Goal: Task Accomplishment & Management: Use online tool/utility

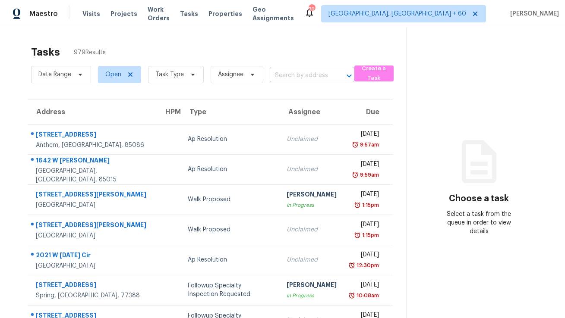
click at [302, 75] on input "text" at bounding box center [300, 75] width 60 height 13
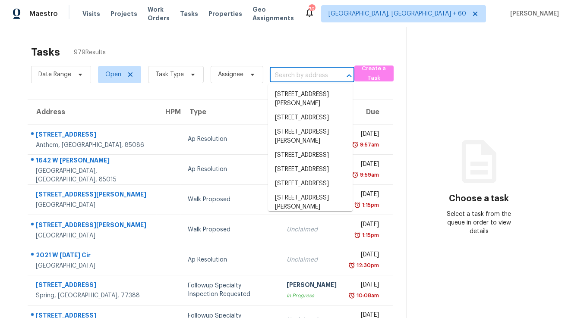
paste input "[STREET_ADDRESS][PERSON_NAME]"
type input "[STREET_ADDRESS][PERSON_NAME]"
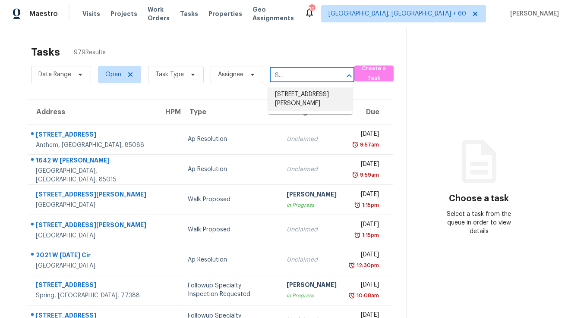
click at [299, 99] on li "[STREET_ADDRESS][PERSON_NAME]" at bounding box center [310, 99] width 85 height 23
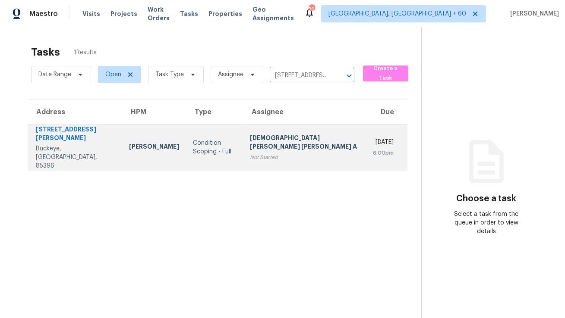
click at [293, 139] on div "[DEMOGRAPHIC_DATA][PERSON_NAME] [PERSON_NAME] A" at bounding box center [305, 143] width 110 height 19
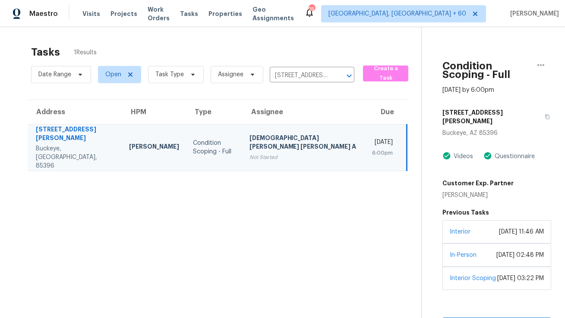
scroll to position [58, 0]
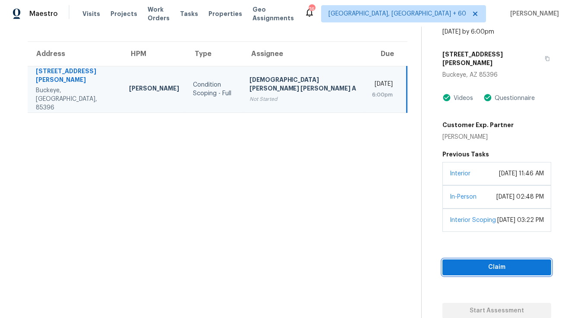
click at [472, 270] on span "Claim" at bounding box center [496, 267] width 95 height 11
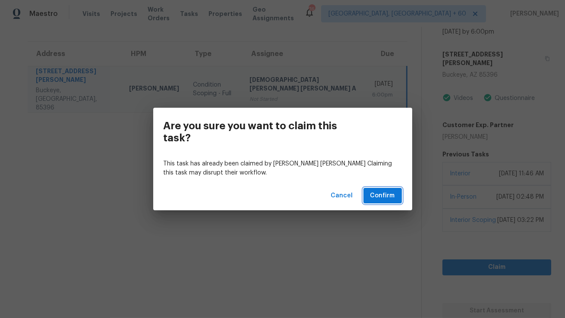
click at [369, 196] on button "Confirm" at bounding box center [382, 196] width 38 height 16
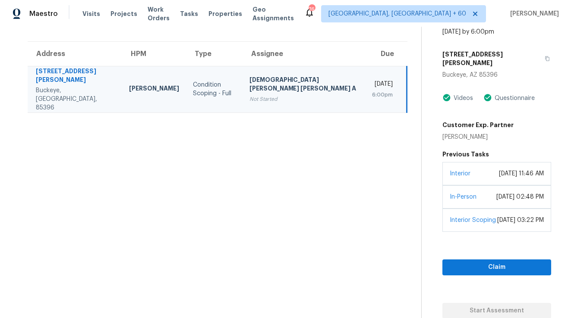
scroll to position [27, 0]
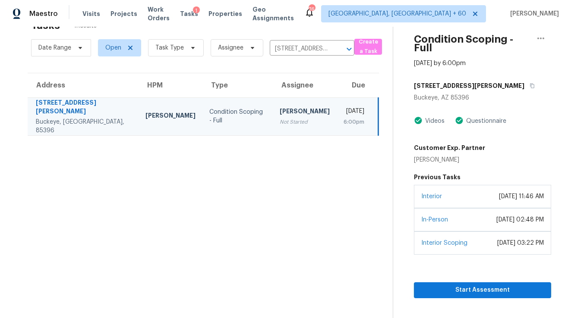
click at [280, 120] on div "Not Started" at bounding box center [305, 122] width 50 height 9
click at [462, 296] on span "Start Assessment" at bounding box center [482, 290] width 123 height 11
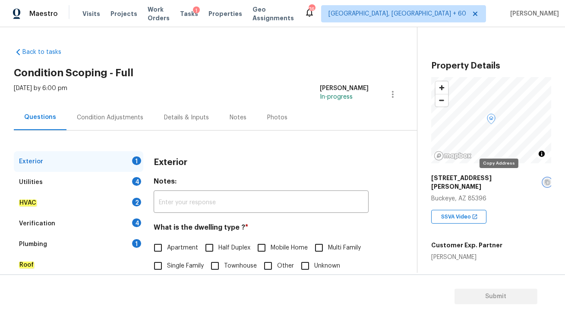
click at [545, 180] on icon "button" at bounding box center [547, 182] width 5 height 5
click at [103, 117] on div "Condition Adjustments" at bounding box center [110, 117] width 66 height 9
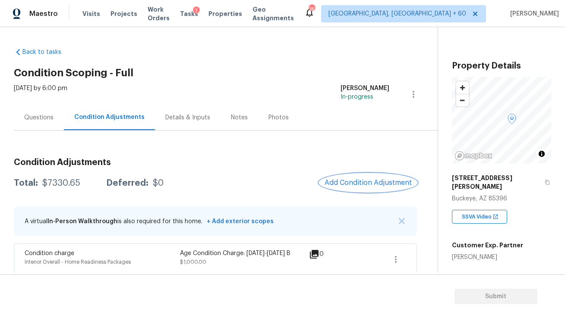
click at [337, 182] on span "Add Condition Adjustment" at bounding box center [367, 183] width 87 height 8
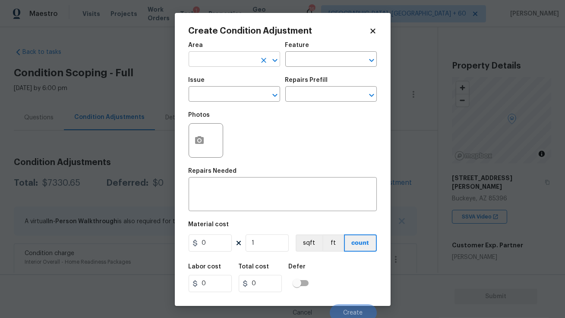
click at [214, 60] on input "text" at bounding box center [222, 60] width 67 height 13
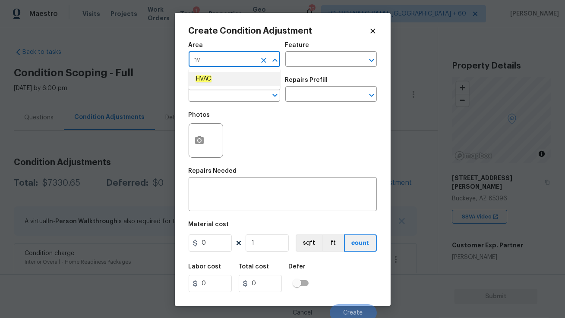
click at [212, 76] on li "HVAC" at bounding box center [234, 79] width 91 height 14
type input "HVAC"
click at [294, 60] on input "text" at bounding box center [318, 60] width 67 height 13
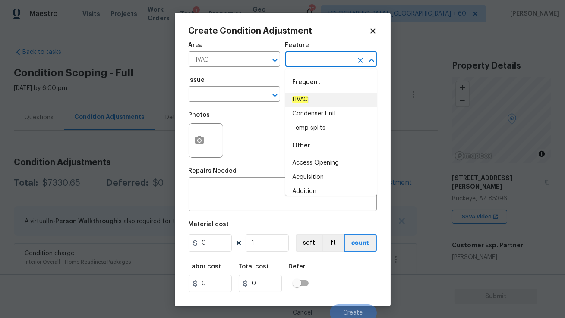
click at [303, 98] on em "HVAC" at bounding box center [300, 99] width 16 height 7
type input "HVAC"
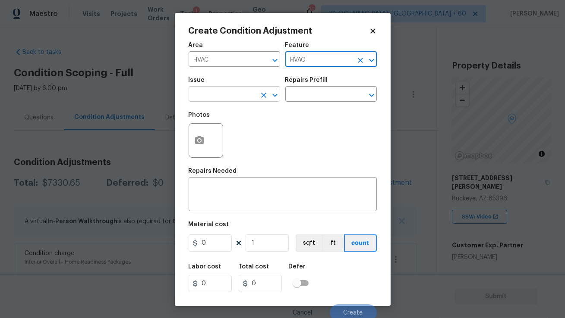
click at [231, 93] on input "text" at bounding box center [222, 94] width 67 height 13
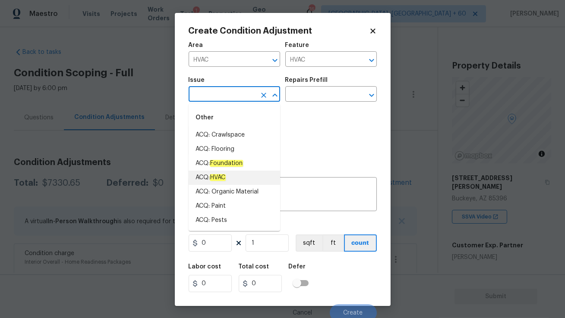
click at [229, 173] on li "ACQ: HVAC" at bounding box center [234, 178] width 91 height 14
type input "ACQ: HVAC"
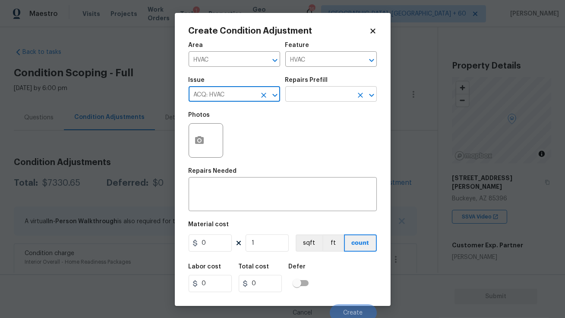
click at [305, 94] on input "text" at bounding box center [318, 94] width 67 height 13
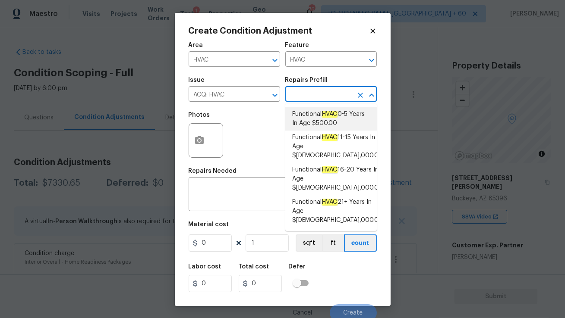
click at [312, 123] on span "Functional HVAC 0-5 Years In Age $500.00" at bounding box center [331, 119] width 78 height 18
type input "Acquisition"
type textarea "Acquisition Scope: Functional HVAC 0-5 years"
type input "500"
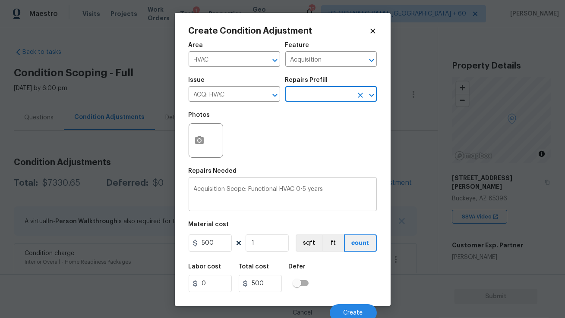
scroll to position [3, 0]
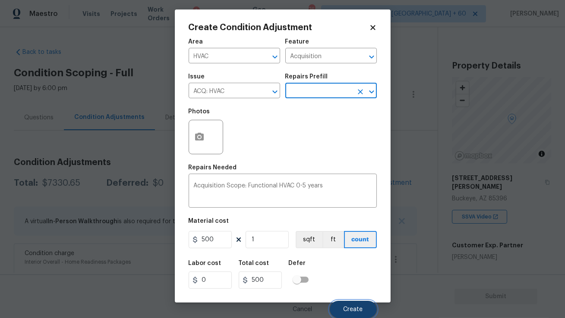
click at [342, 303] on button "Create" at bounding box center [353, 309] width 47 height 17
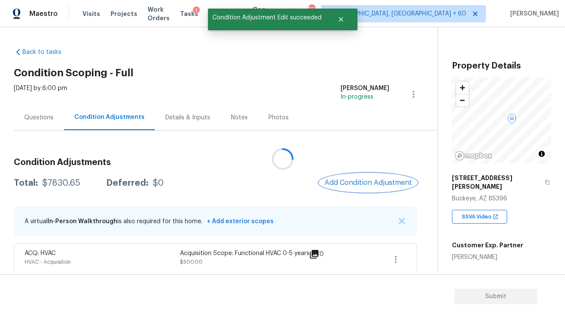
scroll to position [0, 0]
click at [340, 181] on span "Add Condition Adjustment" at bounding box center [367, 183] width 87 height 8
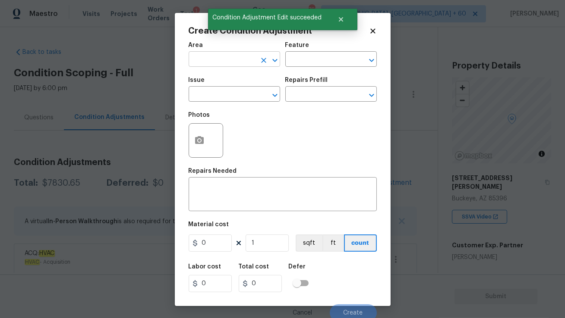
click at [217, 57] on input "text" at bounding box center [222, 60] width 67 height 13
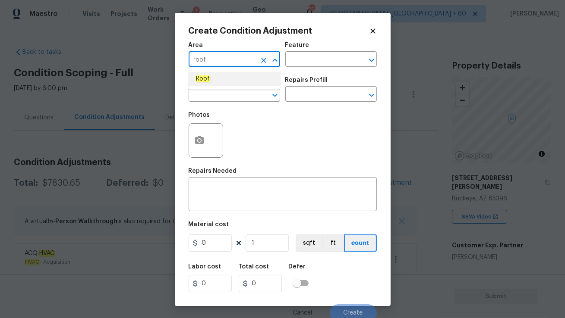
click at [206, 80] on em "Roof" at bounding box center [202, 79] width 15 height 7
type input "Roof"
click at [299, 63] on input "text" at bounding box center [318, 60] width 67 height 13
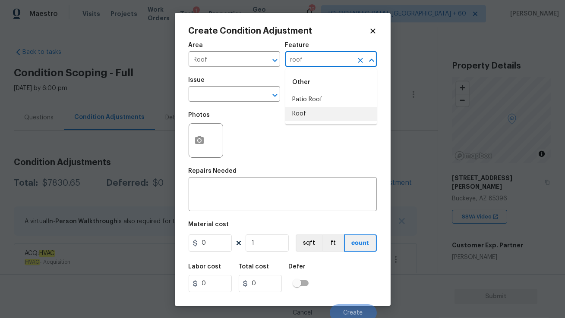
click at [302, 113] on li "Roof" at bounding box center [330, 114] width 91 height 14
type input "Roof"
click at [249, 96] on input "text" at bounding box center [222, 94] width 67 height 13
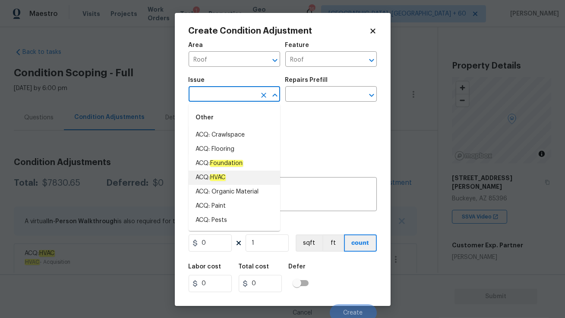
click at [226, 178] on em "HVAC" at bounding box center [218, 177] width 16 height 7
type input "ACQ: HVAC"
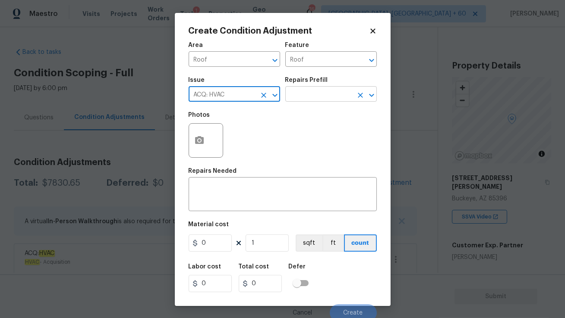
click at [312, 97] on input "text" at bounding box center [318, 94] width 67 height 13
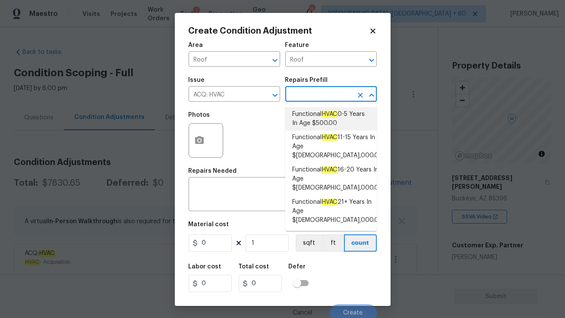
click at [318, 118] on span "Functional HVAC 0-5 Years In Age $500.00" at bounding box center [331, 119] width 78 height 18
type input "Acquisition"
type textarea "Acquisition Scope: Functional HVAC 0-5 years"
type input "500"
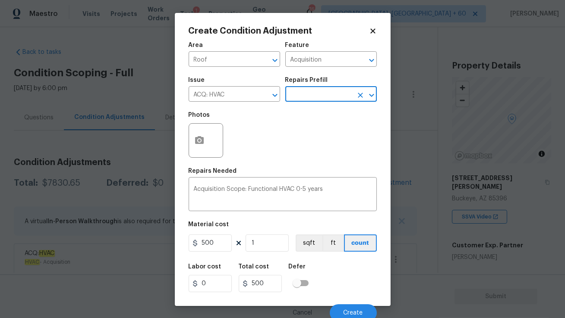
click at [313, 96] on input "text" at bounding box center [318, 94] width 67 height 13
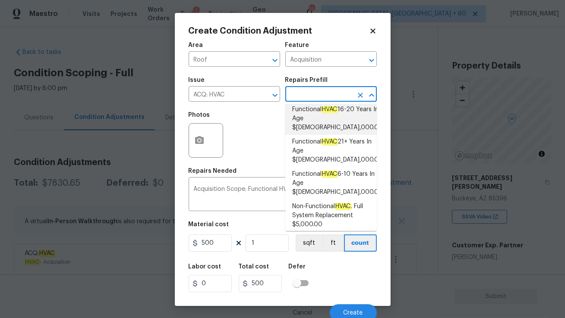
scroll to position [60, 0]
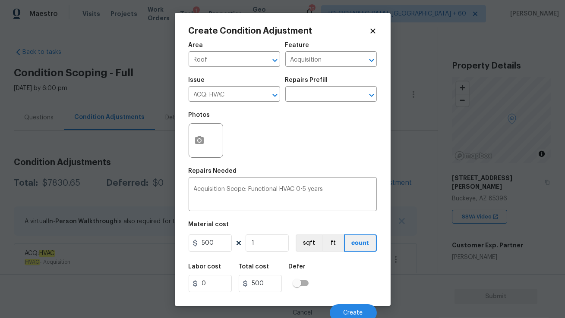
click at [244, 119] on div "Photos" at bounding box center [283, 135] width 188 height 56
click at [222, 244] on input "500" at bounding box center [210, 243] width 43 height 17
click at [271, 93] on icon "Open" at bounding box center [275, 95] width 10 height 10
type input "1000"
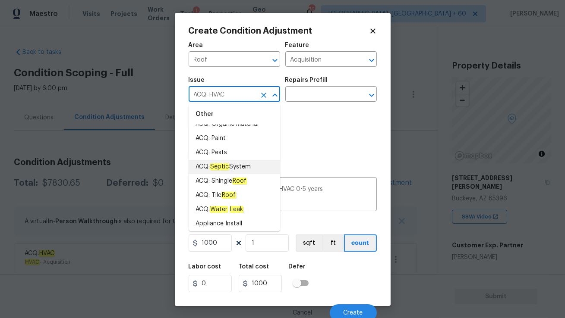
scroll to position [72, 0]
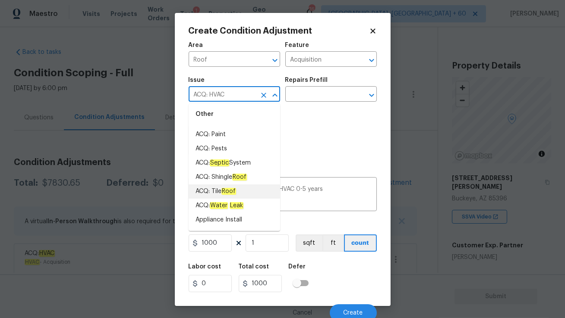
click at [242, 189] on li "ACQ: Tile Roof" at bounding box center [234, 192] width 91 height 14
type input "ACQ: Tile Roof"
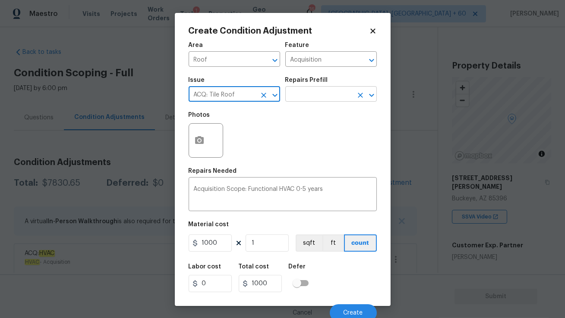
click at [315, 95] on input "text" at bounding box center [318, 94] width 67 height 13
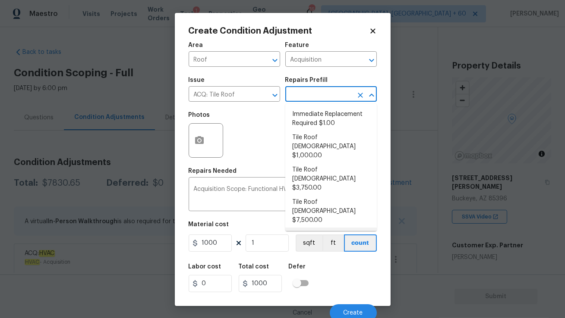
scroll to position [2, 0]
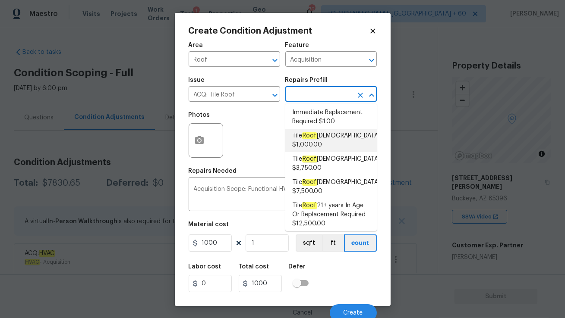
click at [321, 135] on span "Tile Roof 0-10 Years Old $1,000.00" at bounding box center [336, 141] width 88 height 18
type textarea "Acquisition Scope: Tile Roof 0-10 years in age maintenance."
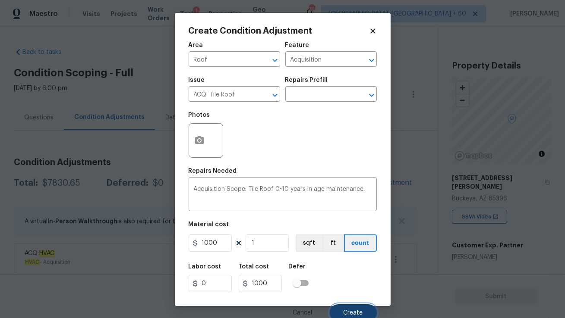
click at [350, 310] on span "Create" at bounding box center [352, 313] width 19 height 6
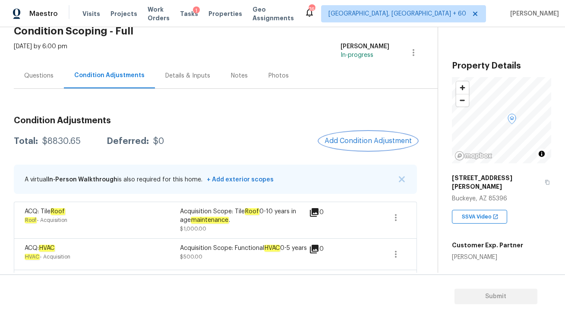
scroll to position [41, 0]
click at [38, 80] on div "Questions" at bounding box center [38, 76] width 29 height 9
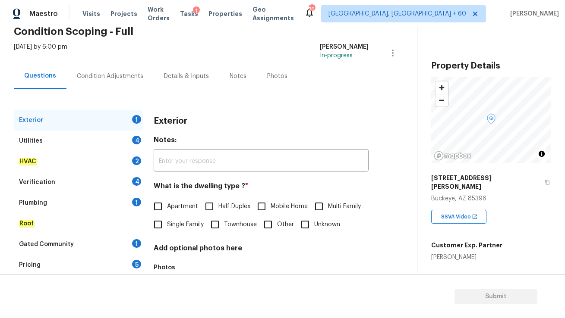
click at [167, 223] on input "Single Family" at bounding box center [158, 225] width 18 height 18
checkbox input "true"
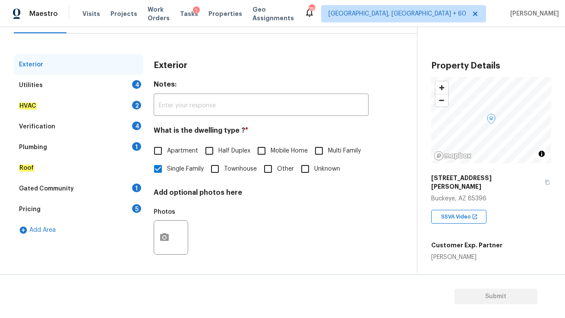
scroll to position [115, 0]
click at [116, 75] on div "Utilities 4" at bounding box center [78, 85] width 129 height 21
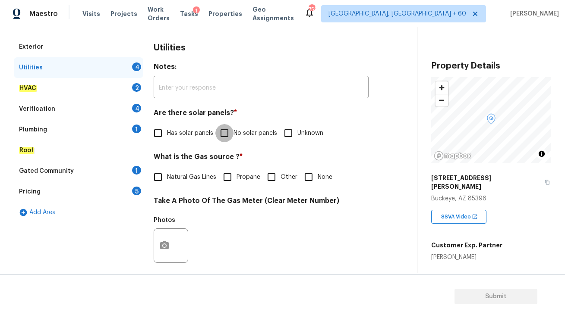
click at [224, 135] on input "No solar panels" at bounding box center [224, 133] width 18 height 18
checkbox input "true"
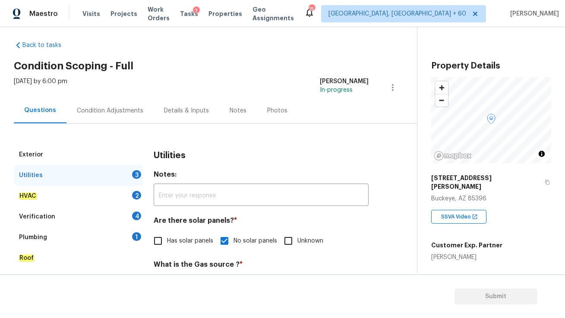
scroll to position [6, 0]
click at [112, 113] on div "Condition Adjustments" at bounding box center [110, 111] width 66 height 9
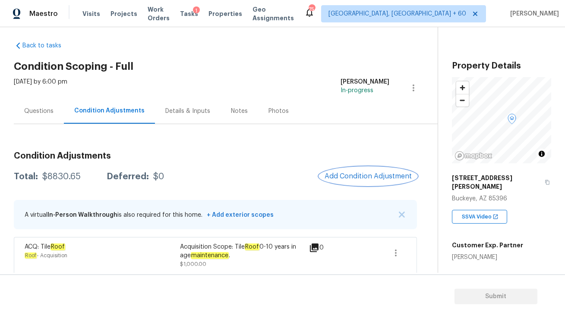
click at [339, 174] on span "Add Condition Adjustment" at bounding box center [367, 177] width 87 height 8
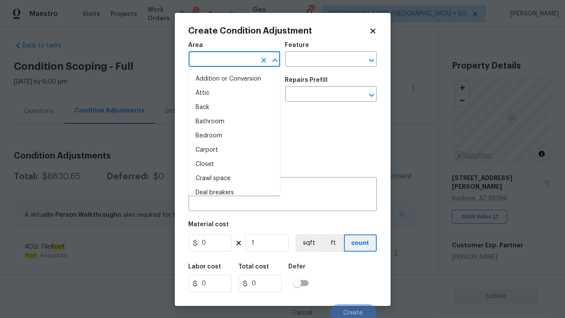
click at [199, 54] on input "text" at bounding box center [222, 60] width 67 height 13
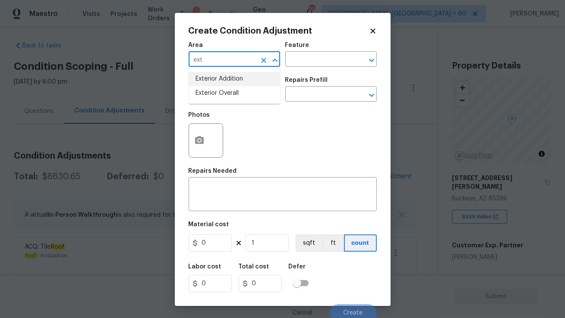
click at [220, 89] on li "Exterior Overall" at bounding box center [234, 93] width 91 height 14
type input "Exterior Overall"
click at [303, 57] on input "text" at bounding box center [318, 60] width 67 height 13
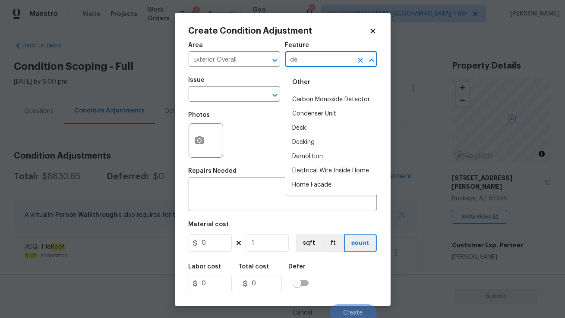
type input "d"
type input "e"
type input "d"
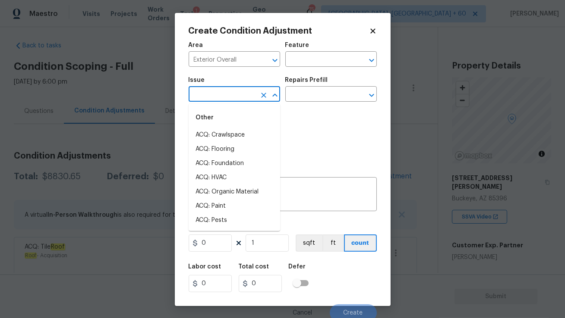
click at [248, 101] on input "text" at bounding box center [222, 94] width 67 height 13
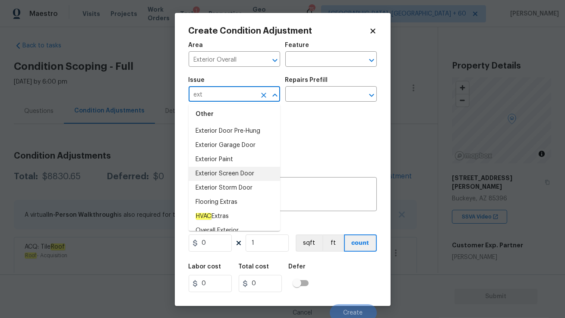
scroll to position [57, 0]
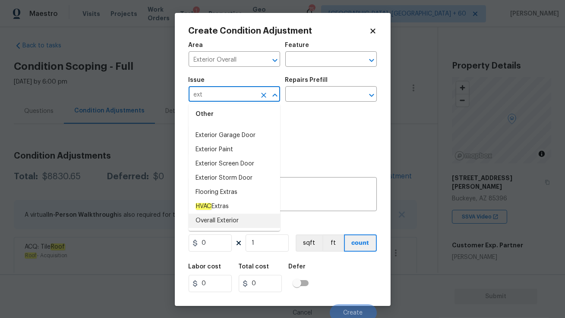
click at [239, 219] on li "Overall Exterior" at bounding box center [234, 221] width 91 height 14
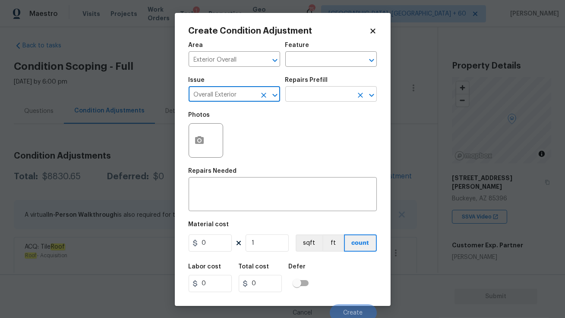
type input "Overall Exterior"
click at [315, 98] on input "text" at bounding box center [318, 94] width 67 height 13
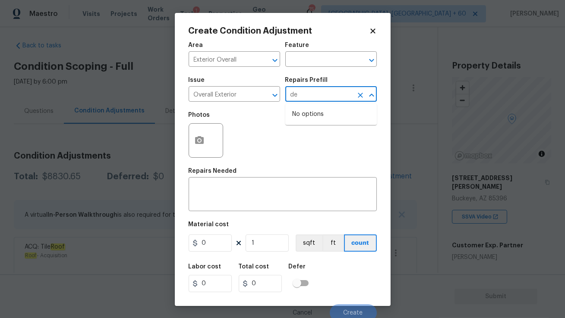
type input "d"
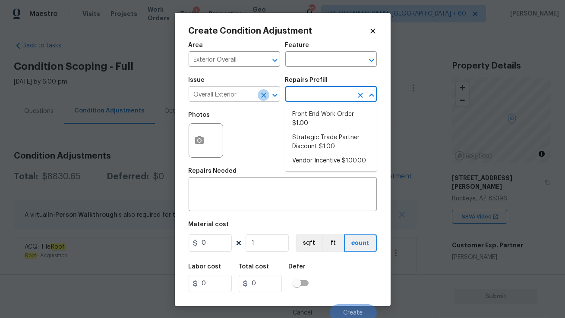
click at [262, 94] on icon "Clear" at bounding box center [263, 95] width 5 height 5
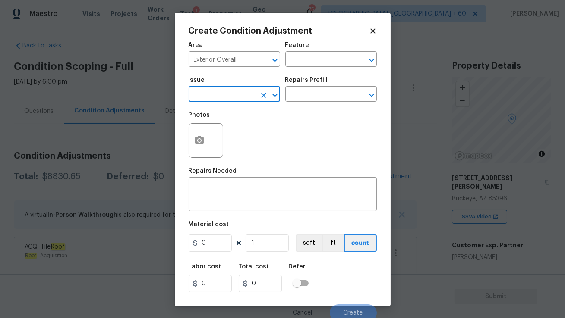
click at [230, 94] on input "text" at bounding box center [222, 94] width 67 height 13
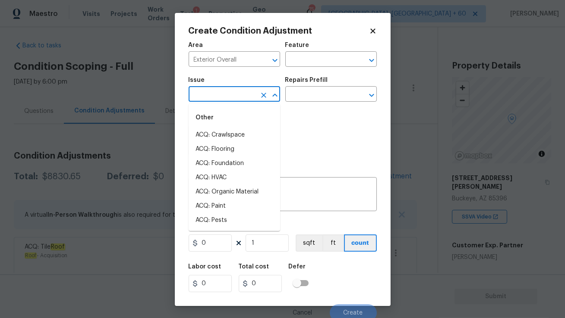
scroll to position [54, 0]
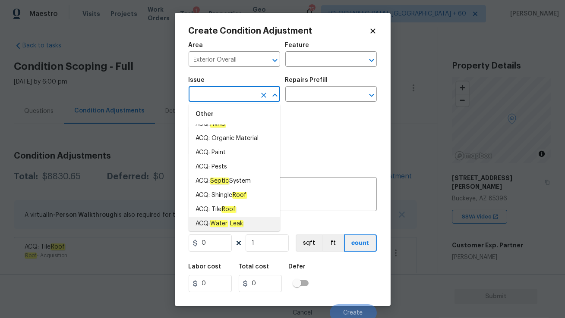
click at [220, 97] on input "text" at bounding box center [222, 94] width 67 height 13
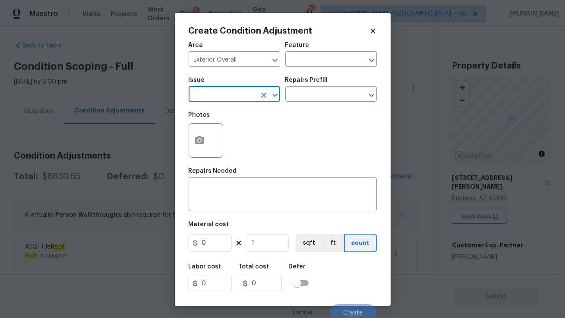
type input "l"
click at [234, 135] on li "Debris/garbage on site" at bounding box center [234, 135] width 91 height 14
type input "Debris/garbage on site"
click at [317, 97] on input "text" at bounding box center [318, 94] width 67 height 13
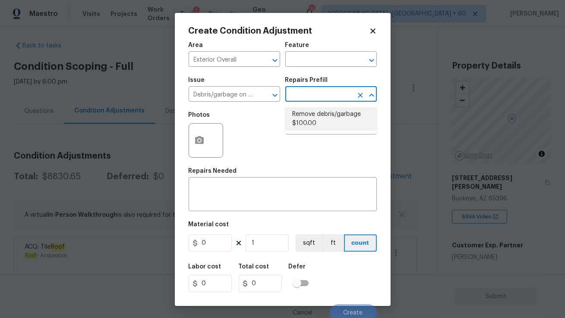
click at [312, 121] on li "Remove debris/garbage $100.00" at bounding box center [330, 118] width 91 height 23
type textarea "Remove, haul off, and properly dispose of any debris left by seller to offsite …"
type input "100"
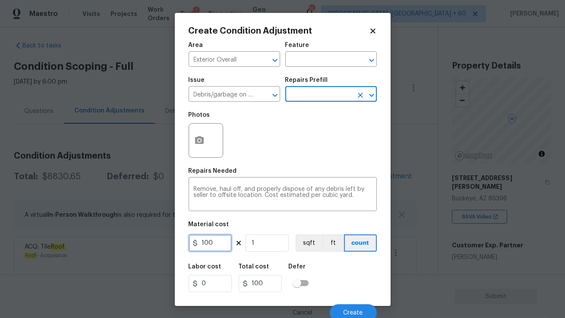
click at [223, 245] on input "100" at bounding box center [210, 243] width 43 height 17
type input "250"
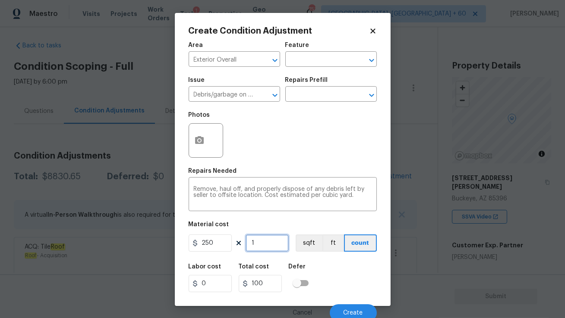
type input "250"
click at [263, 246] on input "1" at bounding box center [267, 243] width 43 height 17
click at [203, 140] on icon "button" at bounding box center [199, 140] width 9 height 8
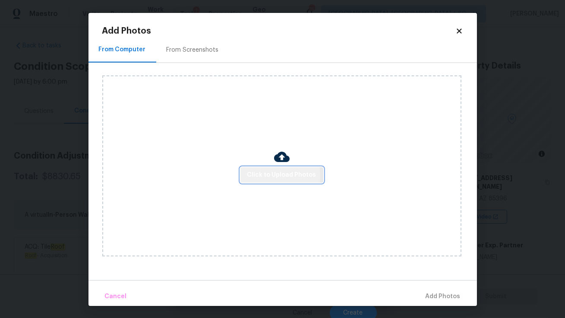
click at [261, 176] on span "Click to Upload Photos" at bounding box center [281, 175] width 69 height 11
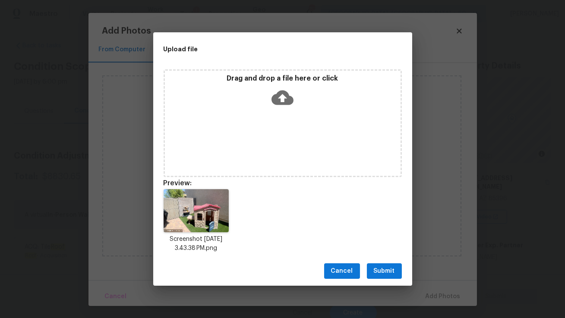
click at [382, 276] on span "Submit" at bounding box center [384, 271] width 21 height 11
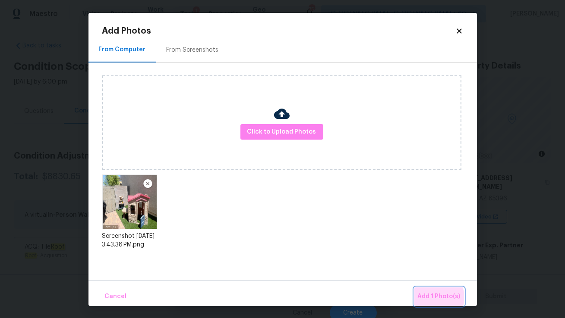
click at [435, 298] on span "Add 1 Photo(s)" at bounding box center [439, 297] width 43 height 11
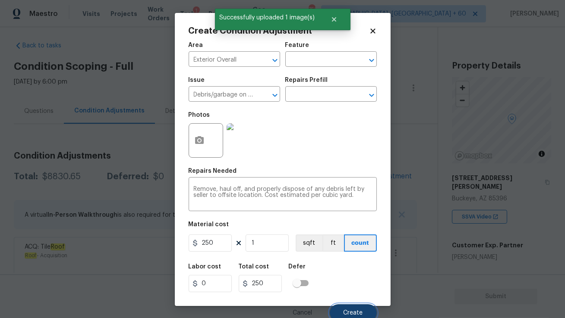
click at [344, 315] on span "Create" at bounding box center [352, 313] width 19 height 6
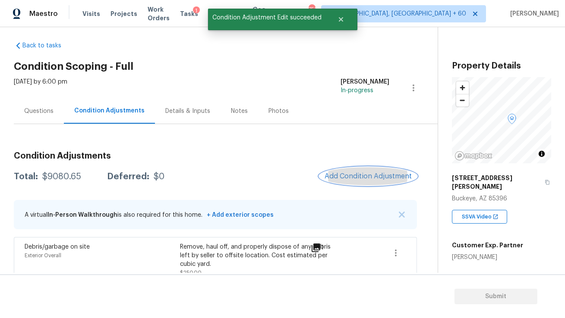
click at [350, 171] on button "Add Condition Adjustment" at bounding box center [368, 176] width 98 height 18
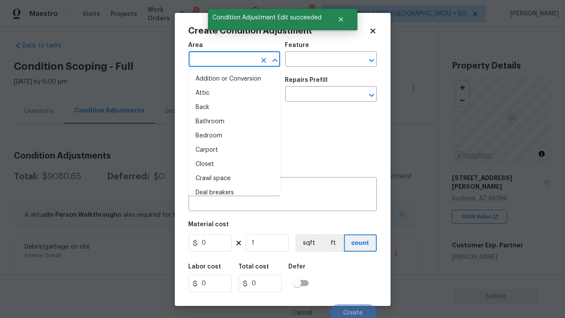
click at [232, 65] on input "text" at bounding box center [222, 60] width 67 height 13
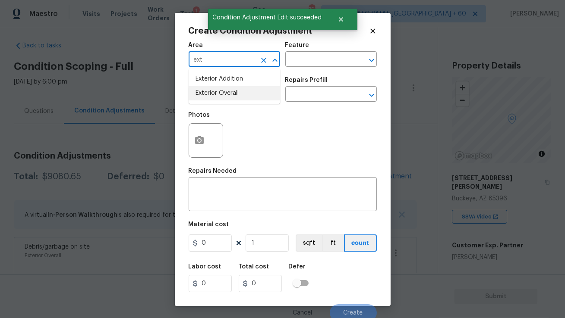
click at [227, 94] on li "Exterior Overall" at bounding box center [234, 93] width 91 height 14
type input "Exterior Overall"
click at [234, 99] on input "text" at bounding box center [222, 94] width 67 height 13
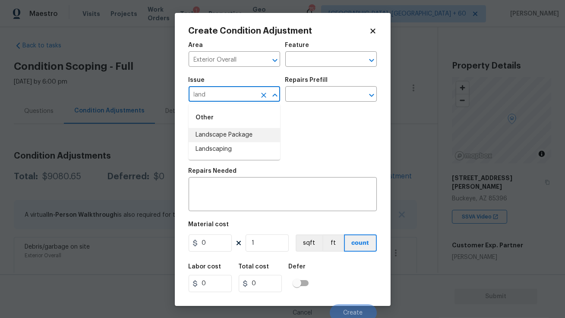
click at [231, 139] on li "Landscape Package" at bounding box center [234, 135] width 91 height 14
type input "Landscape Package"
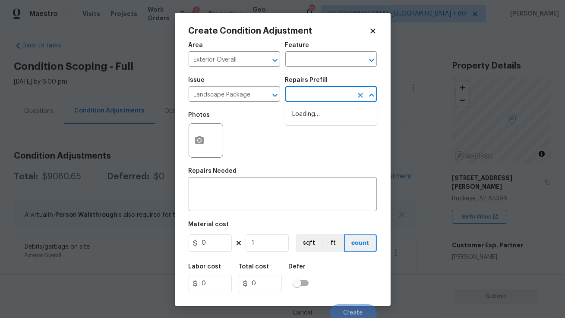
click at [302, 100] on input "text" at bounding box center [318, 94] width 67 height 13
click at [304, 117] on li "Initial landscaping package $120.00" at bounding box center [330, 118] width 91 height 23
type input "Home Readiness Packages"
type textarea "Mowing of grass up to 6" in height. Mow, edge along driveways & sidewalks, trim…"
type input "120"
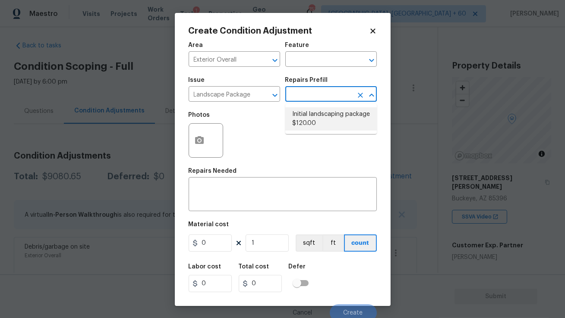
type input "120"
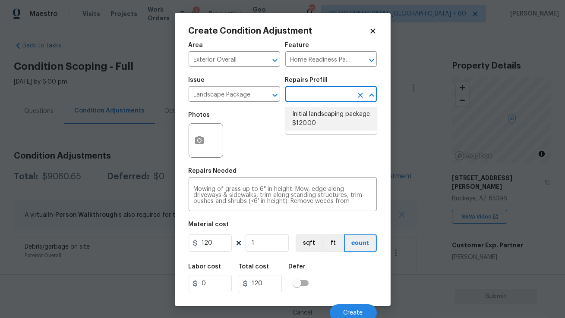
click at [298, 120] on li "Initial landscaping package $120.00" at bounding box center [330, 118] width 91 height 23
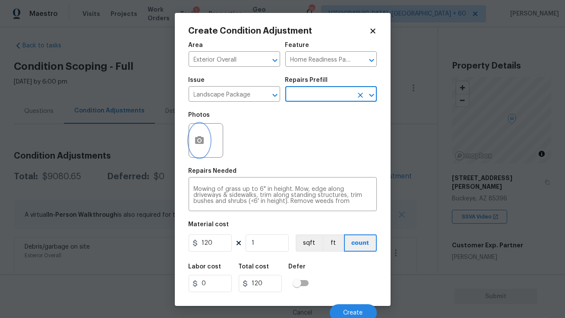
click at [201, 143] on icon "button" at bounding box center [199, 140] width 9 height 8
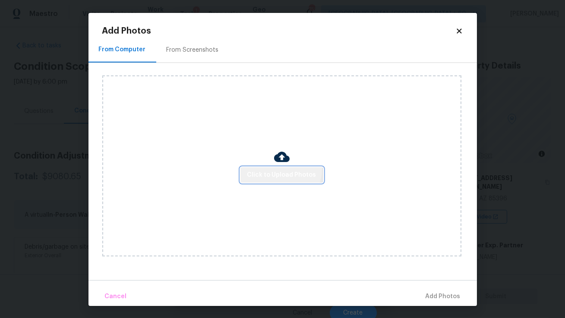
click at [274, 169] on button "Click to Upload Photos" at bounding box center [281, 175] width 83 height 16
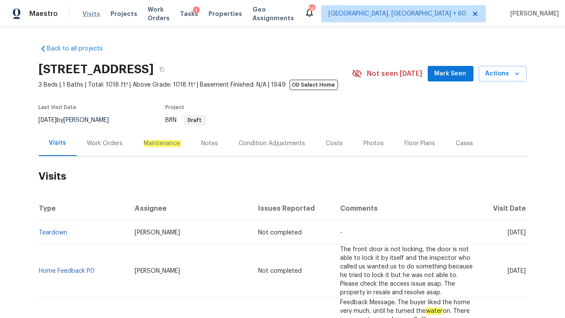
click at [89, 12] on span "Visits" at bounding box center [91, 13] width 18 height 9
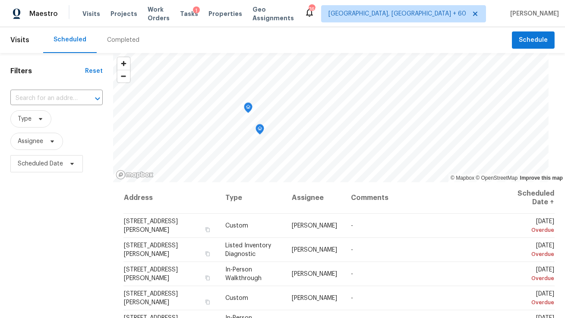
click at [121, 41] on div "Completed" at bounding box center [123, 40] width 32 height 9
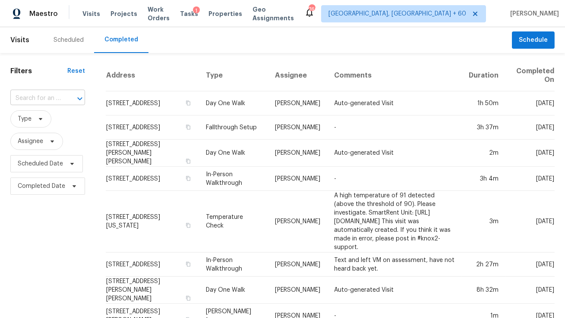
click at [53, 100] on input "text" at bounding box center [35, 98] width 50 height 13
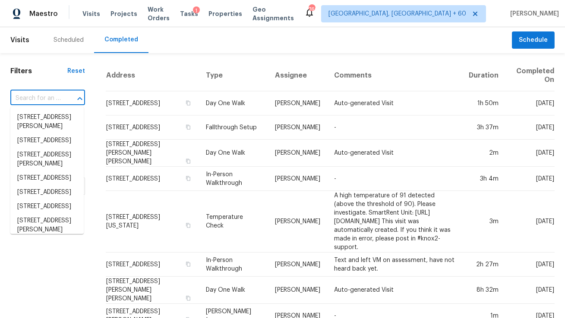
paste input "https://maestro.ops.opendoor.com/tasks/ce4e959b-bca1-4a6d-9f2a-3c768268f48c?tab…"
type input "https://maestro.ops.opendoor.com/tasks/ce4e959b-bca1-4a6d-9f2a-3c768268f48c?tab…"
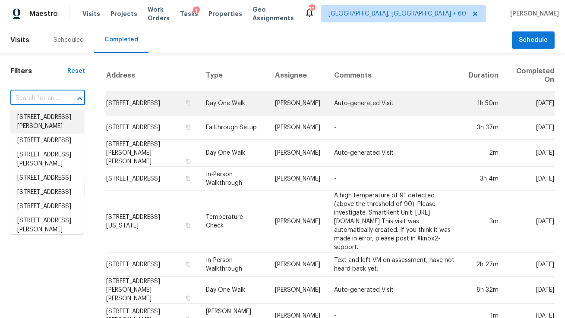
paste input "20872 W Thomas Rd, Buckeye, AZ 85396"
type input "20872 W Thomas Rd, Buckeye, AZ 85396"
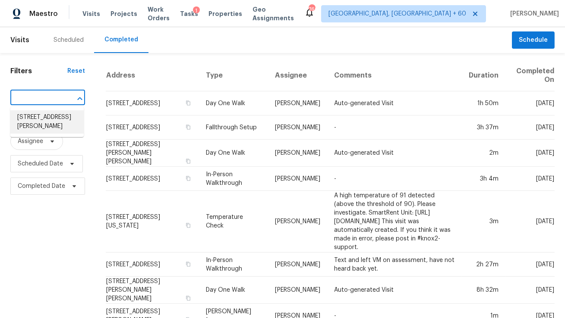
click at [48, 127] on li "20872 W Thomas Rd, Buckeye, AZ 85396" at bounding box center [46, 121] width 73 height 23
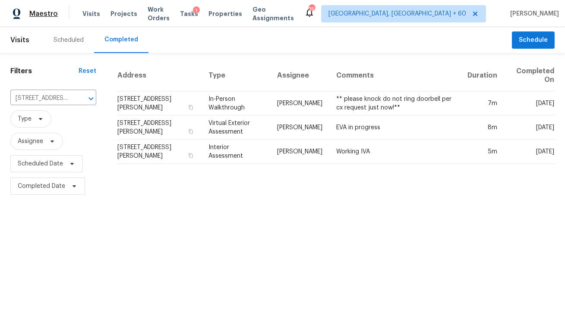
click at [36, 11] on span "Maestro" at bounding box center [43, 13] width 28 height 9
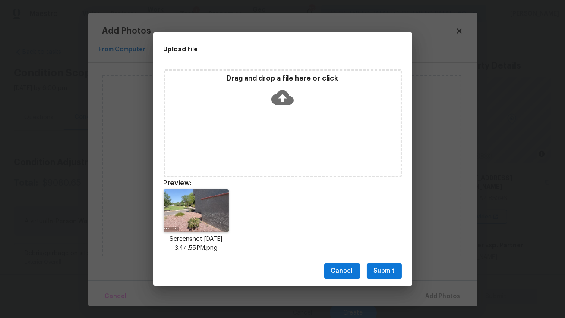
scroll to position [6, 0]
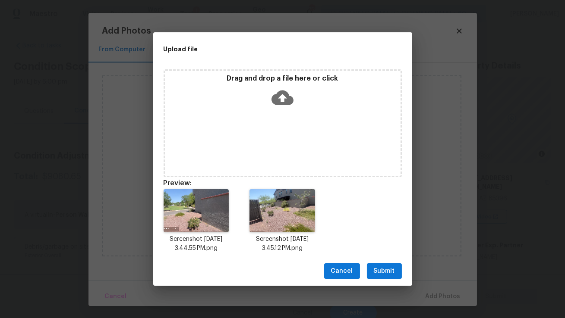
click at [373, 265] on button "Submit" at bounding box center [384, 272] width 35 height 16
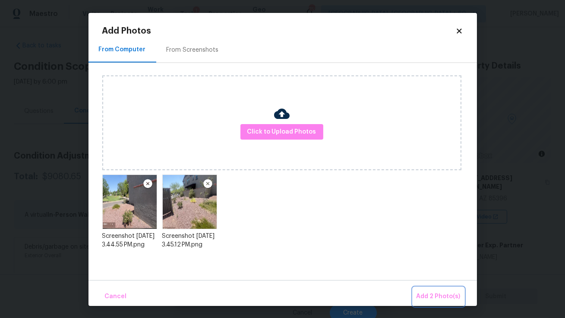
click at [431, 297] on span "Add 2 Photo(s)" at bounding box center [438, 297] width 44 height 11
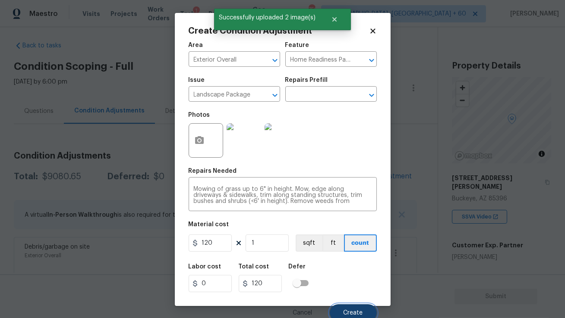
click at [354, 309] on button "Create" at bounding box center [353, 313] width 47 height 17
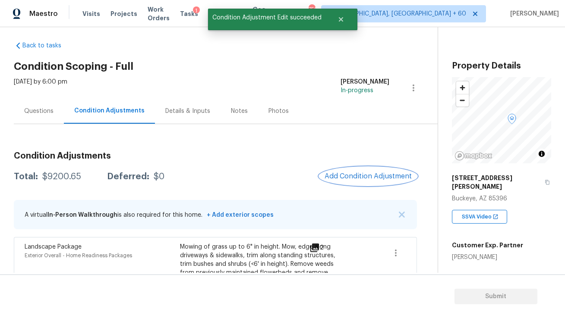
click at [355, 175] on span "Add Condition Adjustment" at bounding box center [367, 177] width 87 height 8
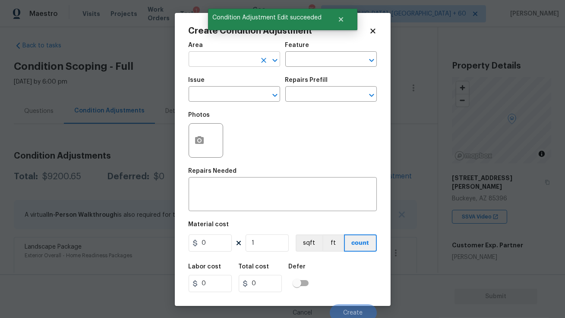
click at [207, 62] on input "text" at bounding box center [222, 60] width 67 height 13
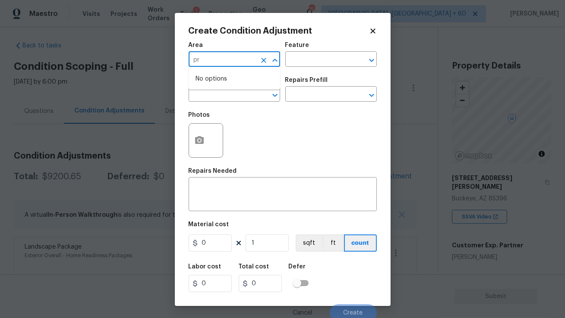
type input "p"
click at [297, 151] on div "Photos" at bounding box center [283, 135] width 188 height 56
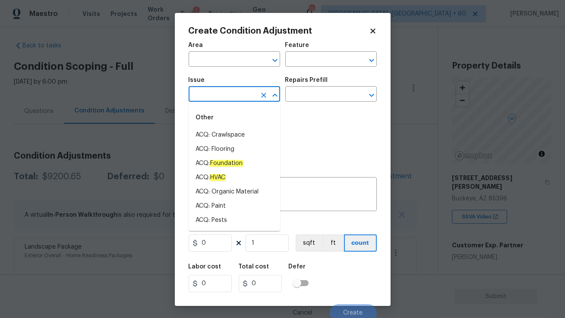
click at [217, 94] on input "text" at bounding box center [222, 94] width 67 height 13
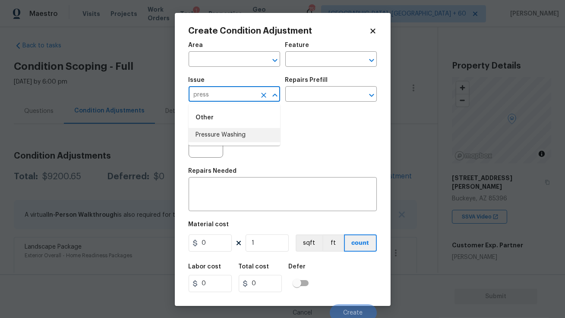
click at [223, 130] on li "Pressure Washing" at bounding box center [234, 135] width 91 height 14
type input "Pressure Washing"
click at [299, 97] on input "text" at bounding box center [318, 94] width 67 height 13
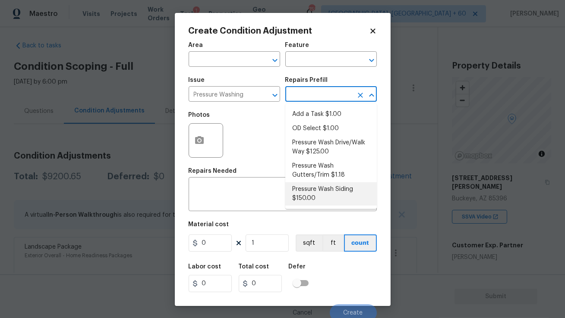
click at [313, 198] on li "Pressure Wash Siding $150.00" at bounding box center [330, 194] width 91 height 23
type input "Siding"
type textarea "Protect areas as needed for pressure washing. Pressure wash the siding on the h…"
type input "150"
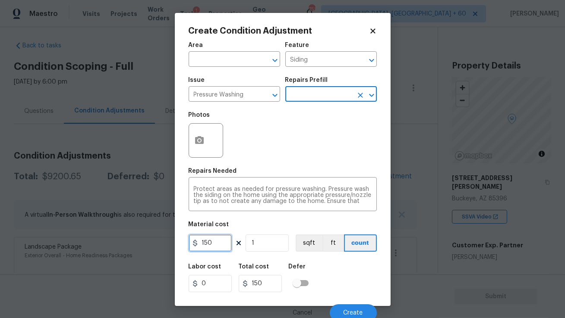
click at [219, 241] on input "150" at bounding box center [210, 243] width 43 height 17
type input "200"
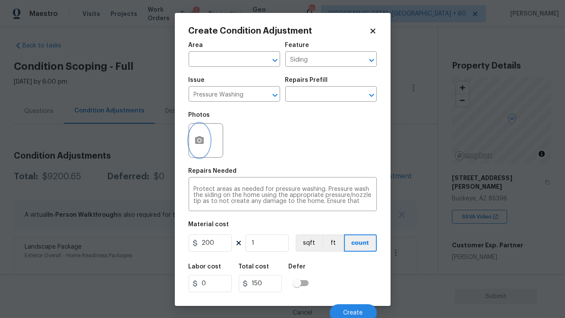
type input "200"
click at [205, 140] on button "button" at bounding box center [199, 141] width 21 height 34
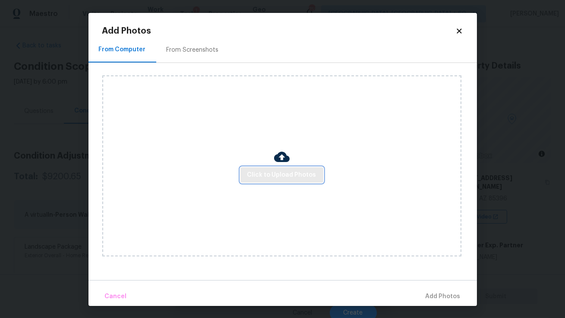
click at [287, 179] on span "Click to Upload Photos" at bounding box center [281, 175] width 69 height 11
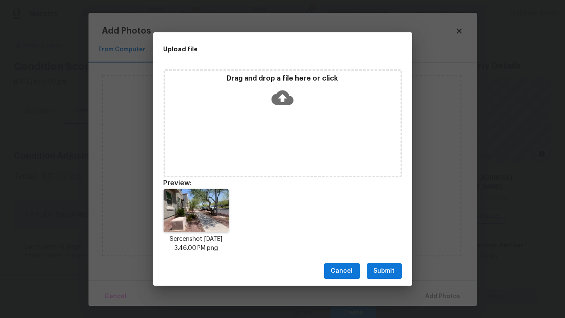
click at [378, 274] on span "Submit" at bounding box center [384, 271] width 21 height 11
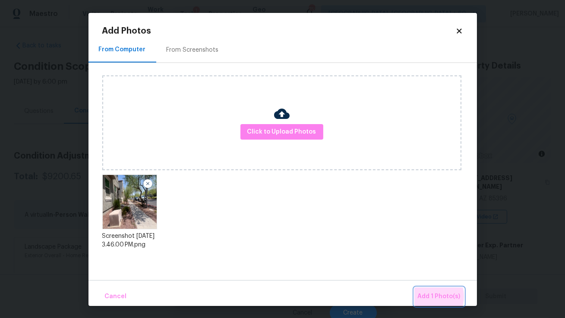
click at [430, 297] on span "Add 1 Photo(s)" at bounding box center [439, 297] width 43 height 11
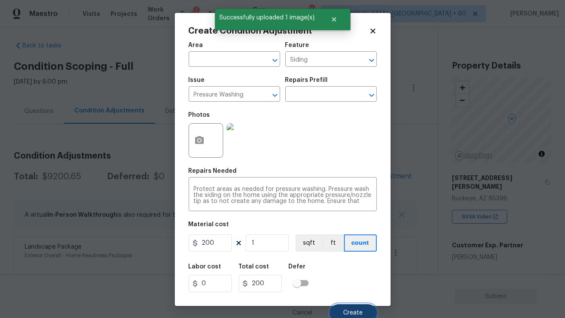
click at [347, 311] on span "Create" at bounding box center [352, 313] width 19 height 6
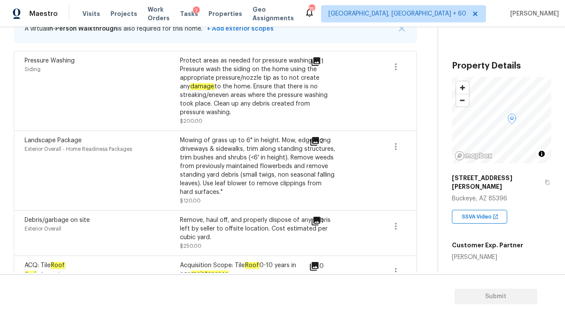
scroll to position [154, 0]
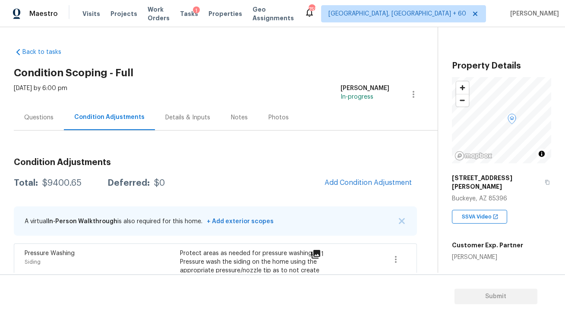
scroll to position [154, 0]
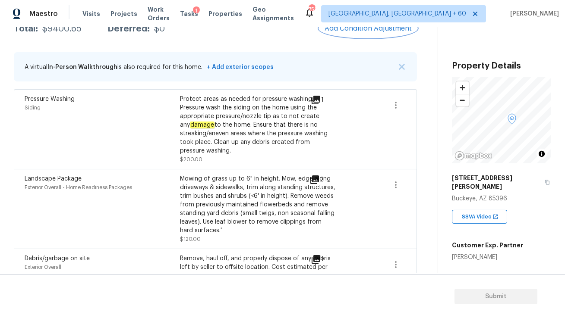
click at [336, 28] on span "Add Condition Adjustment" at bounding box center [367, 29] width 87 height 8
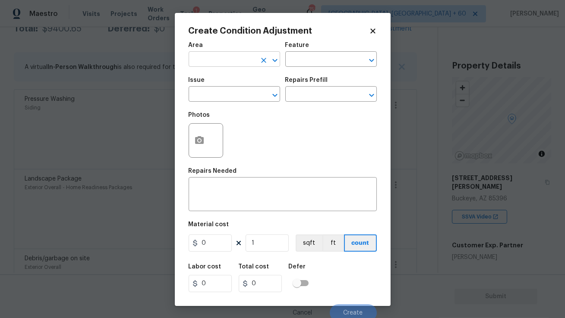
click at [224, 61] on input "text" at bounding box center [222, 60] width 67 height 13
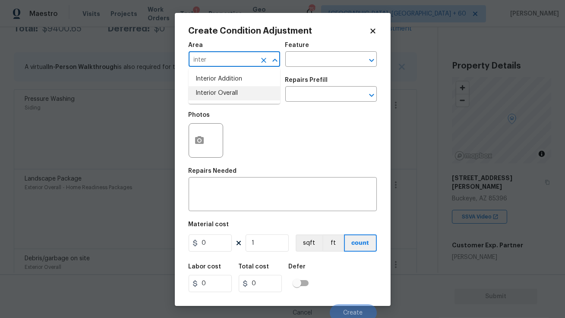
click at [239, 93] on li "Interior Overall" at bounding box center [234, 93] width 91 height 14
type input "Interior Overall"
click at [235, 91] on input "text" at bounding box center [222, 94] width 67 height 13
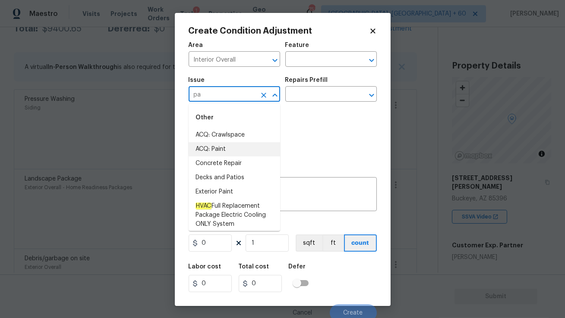
click at [220, 146] on li "ACQ: Paint" at bounding box center [234, 149] width 91 height 14
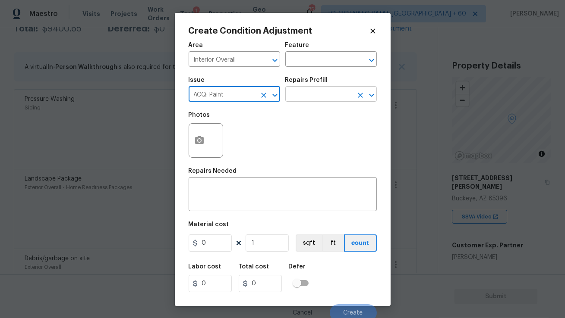
type input "ACQ: Paint"
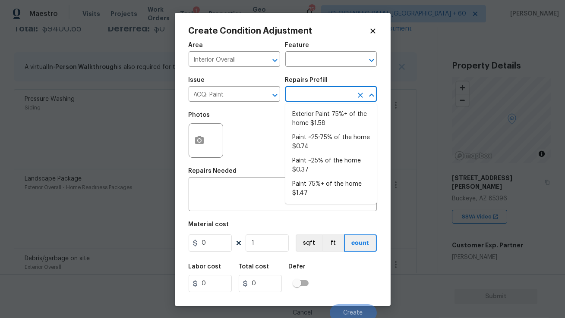
click at [296, 96] on input "text" at bounding box center [318, 94] width 67 height 13
click at [312, 168] on li "Paint ~25% of the home $0.37" at bounding box center [330, 165] width 91 height 23
type input "Acquisition"
type textarea "Acquisition Scope: ~25% of the home needs interior paint"
type input "0.37"
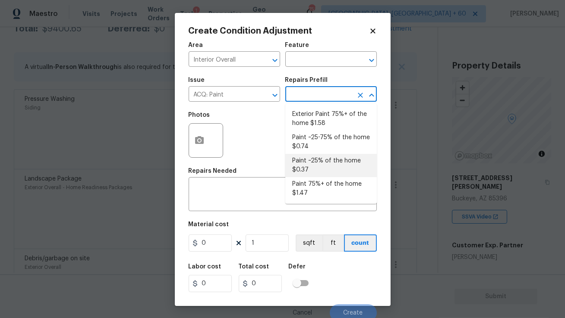
type input "0.37"
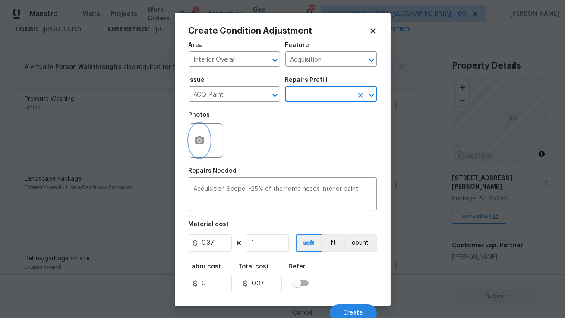
click at [196, 139] on icon "button" at bounding box center [199, 140] width 9 height 8
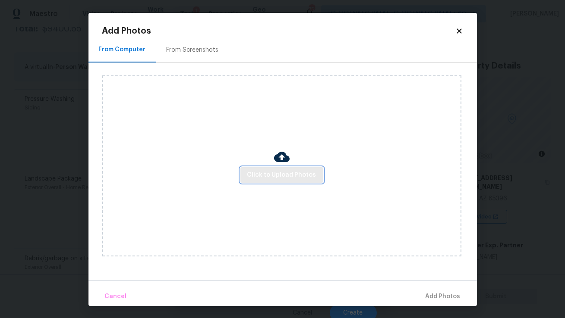
click at [279, 172] on span "Click to Upload Photos" at bounding box center [281, 175] width 69 height 11
